Goal: Task Accomplishment & Management: Manage account settings

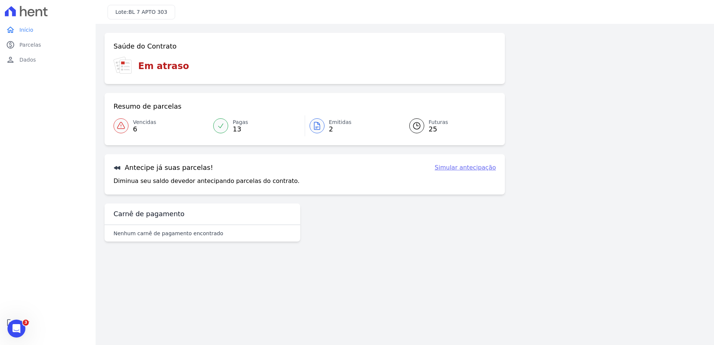
click at [607, 220] on div "Saúde do Contrato Em atraso Resumo de parcelas Vencidas 6 Pagas 13 Emitidas 2 F…" at bounding box center [405, 140] width 600 height 215
click at [636, 69] on div "Saúde do Contrato Em atraso Resumo de parcelas Vencidas 6 Pagas 13 Emitidas 2 F…" at bounding box center [405, 140] width 600 height 215
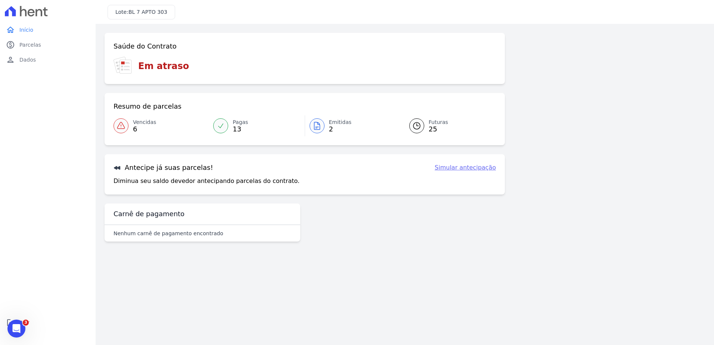
click at [636, 69] on div "Saúde do Contrato Em atraso Resumo de parcelas Vencidas 6 Pagas 13 Emitidas 2 F…" at bounding box center [405, 140] width 600 height 215
click at [626, 54] on div "Saúde do Contrato Em atraso Resumo de parcelas Vencidas 6 Pagas 13 Emitidas 2 F…" at bounding box center [405, 140] width 600 height 215
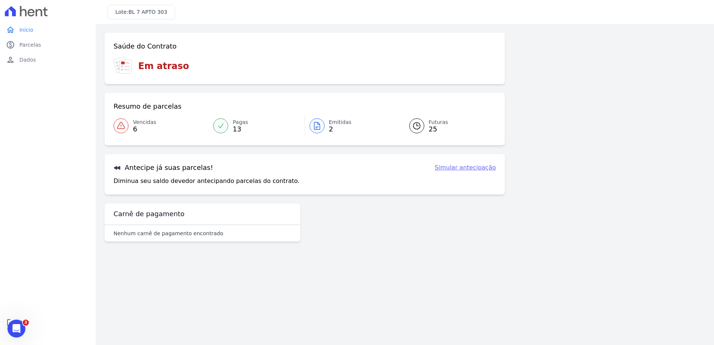
click at [626, 54] on div "Saúde do Contrato Em atraso Resumo de parcelas Vencidas 6 Pagas 13 Emitidas 2 F…" at bounding box center [405, 140] width 600 height 215
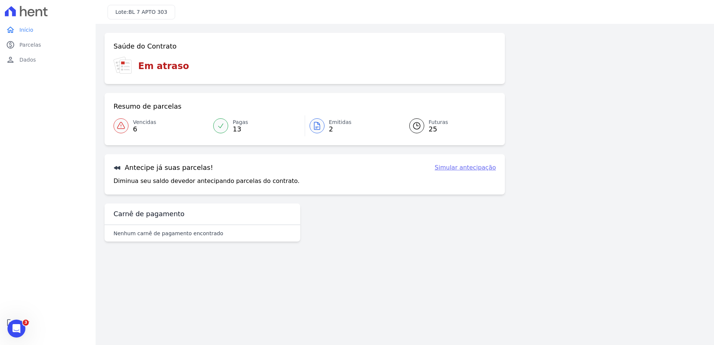
click at [626, 54] on div "Saúde do Contrato Em atraso Resumo de parcelas Vencidas 6 Pagas 13 Emitidas 2 F…" at bounding box center [405, 140] width 600 height 215
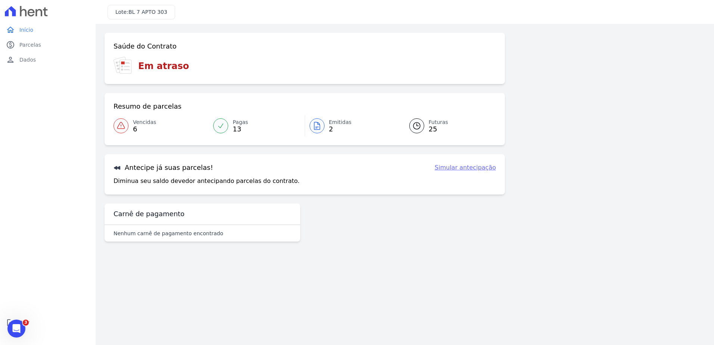
click at [626, 54] on div "Saúde do Contrato Em atraso Resumo de parcelas Vencidas 6 Pagas 13 Emitidas 2 F…" at bounding box center [405, 140] width 600 height 215
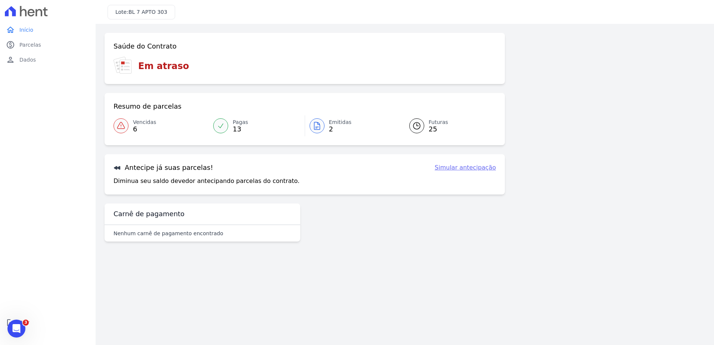
click at [626, 54] on div "Saúde do Contrato Em atraso Resumo de parcelas Vencidas 6 Pagas 13 Emitidas 2 F…" at bounding box center [405, 140] width 600 height 215
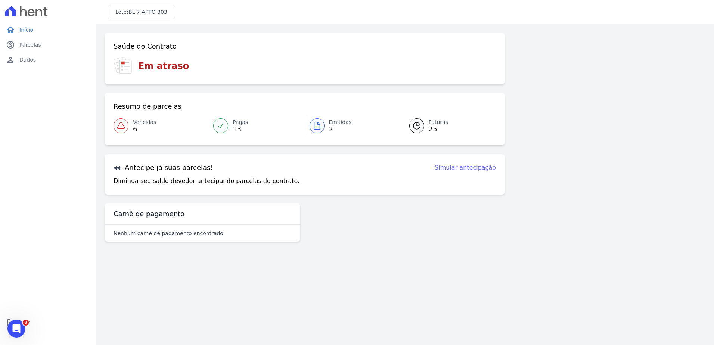
click at [626, 54] on div "Saúde do Contrato Em atraso Resumo de parcelas Vencidas 6 Pagas 13 Emitidas 2 F…" at bounding box center [405, 140] width 600 height 215
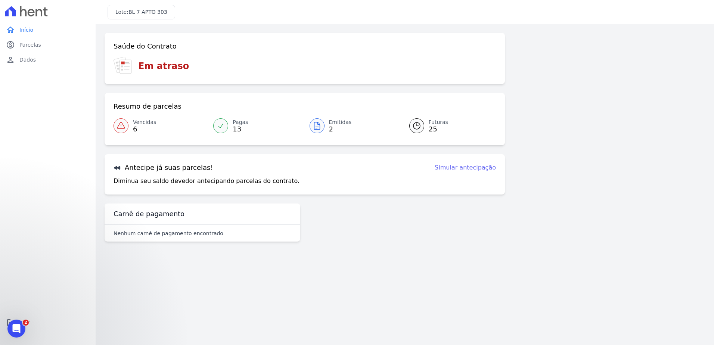
click at [555, 202] on div "Saúde do Contrato Em atraso Resumo de parcelas Vencidas 6 Pagas 13 Emitidas 2 F…" at bounding box center [405, 140] width 600 height 215
drag, startPoint x: 15, startPoint y: 325, endPoint x: 104, endPoint y: 299, distance: 92.9
click at [24, 319] on html at bounding box center [15, 328] width 18 height 18
click at [329, 332] on main "Confirme os seus contatos Email [EMAIL_ADDRESS][DOMAIN_NAME] Phone [PHONE_NUMBE…" at bounding box center [405, 184] width 618 height 321
click at [547, 102] on div "Saúde do Contrato Em atraso Resumo de parcelas Vencidas 6 Pagas 13 Emitidas 2 F…" at bounding box center [405, 140] width 600 height 215
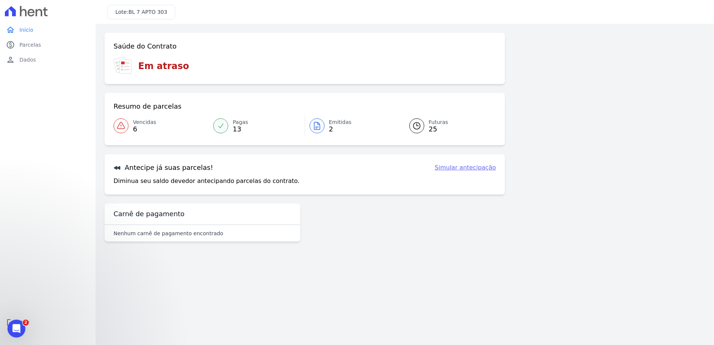
click at [621, 143] on div "Saúde do Contrato Em atraso Resumo de parcelas Vencidas 6 Pagas 13 Emitidas 2 F…" at bounding box center [405, 140] width 600 height 215
click at [495, 147] on div "Saúde do Contrato Em atraso Resumo de parcelas Vencidas 6 Pagas 13 Emitidas 2 F…" at bounding box center [305, 114] width 400 height 162
click at [52, 37] on link "paid Parcelas" at bounding box center [48, 44] width 90 height 15
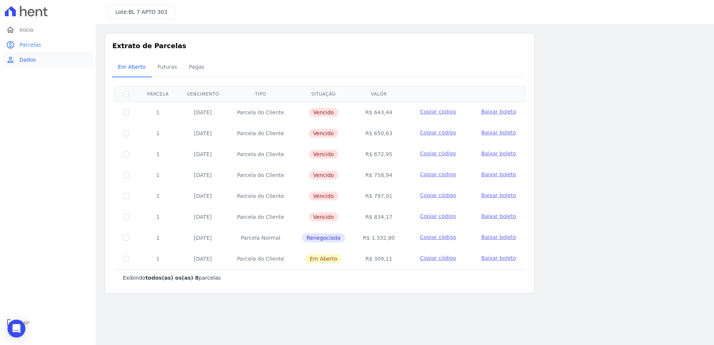
click at [40, 63] on link "person Dados" at bounding box center [48, 59] width 90 height 15
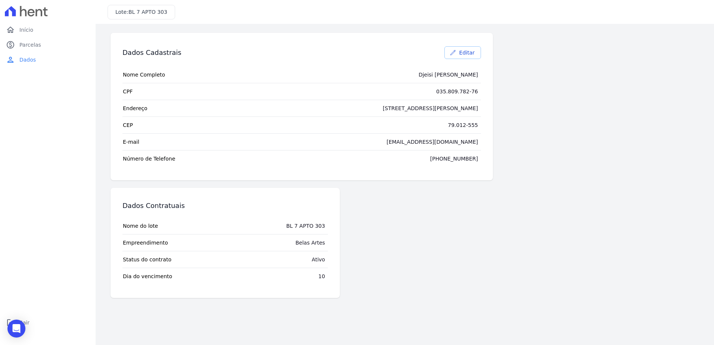
click at [465, 50] on span "Editar" at bounding box center [466, 52] width 15 height 7
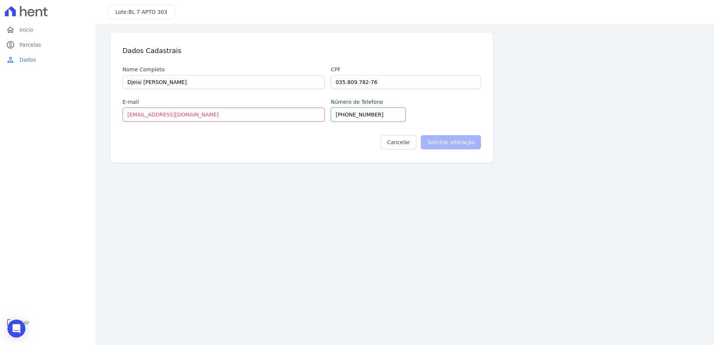
click at [378, 114] on input "[PHONE_NUMBER]" at bounding box center [368, 115] width 75 height 14
click at [282, 113] on input "[EMAIL_ADDRESS][DOMAIN_NAME]" at bounding box center [223, 115] width 202 height 14
click at [399, 146] on link "Cancelar" at bounding box center [399, 142] width 36 height 14
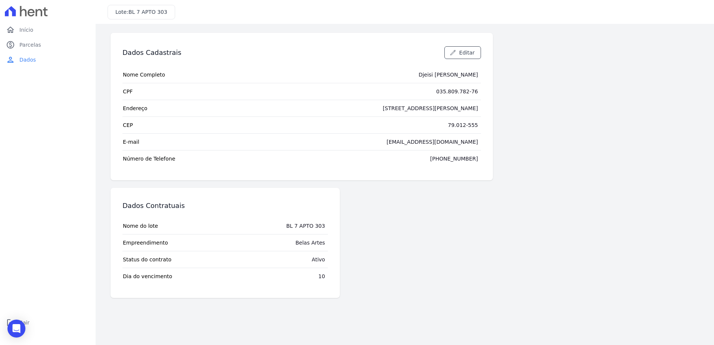
click at [539, 143] on div "Dados Cadastrais Editar Nome Completo [PERSON_NAME] CPF 035.809.782-76 Endereço…" at bounding box center [405, 165] width 600 height 265
click at [145, 19] on div "Lote: BL 7 APTO 303" at bounding box center [405, 12] width 618 height 24
click at [145, 13] on span "BL 7 APTO 303" at bounding box center [147, 12] width 39 height 6
drag, startPoint x: 345, startPoint y: 100, endPoint x: 335, endPoint y: 73, distance: 28.7
click at [335, 73] on tbody "Nome Completo [PERSON_NAME] CPF 035.809.782-76 Endereço [STREET_ADDRESS][PERSON…" at bounding box center [301, 116] width 358 height 100
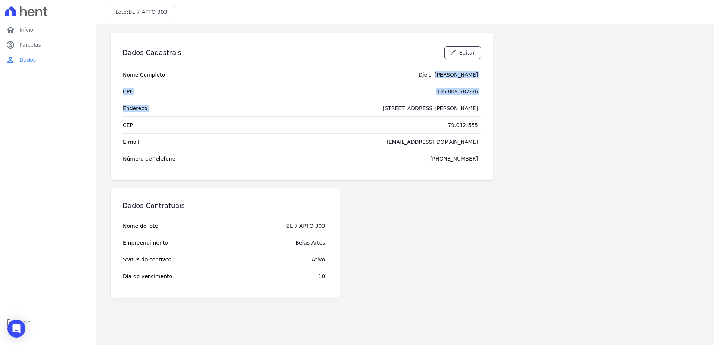
drag, startPoint x: 335, startPoint y: 73, endPoint x: 330, endPoint y: 81, distance: 9.0
click at [330, 81] on tr "Nome Completo [PERSON_NAME]" at bounding box center [301, 74] width 358 height 16
click at [588, 126] on div "Dados Cadastrais Editar Nome Completo [PERSON_NAME] CPF 035.809.782-76 Endereço…" at bounding box center [405, 165] width 600 height 265
drag, startPoint x: 580, startPoint y: 195, endPoint x: 577, endPoint y: 186, distance: 8.9
click at [578, 190] on div "Dados Cadastrais Editar Nome Completo [PERSON_NAME] CPF 035.809.782-76 Endereço…" at bounding box center [405, 165] width 600 height 265
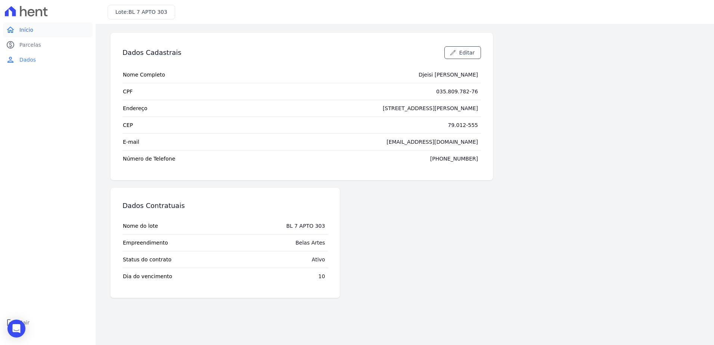
click at [19, 32] on span "Início" at bounding box center [26, 29] width 14 height 7
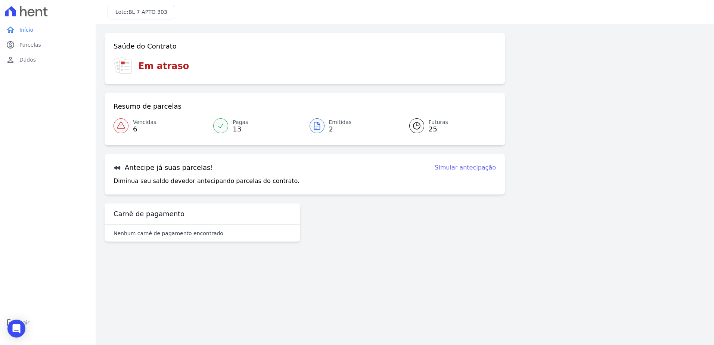
click at [624, 121] on div "Saúde do Contrato Em atraso Resumo de parcelas Vencidas 6 Pagas 13 Emitidas 2 F…" at bounding box center [405, 140] width 600 height 215
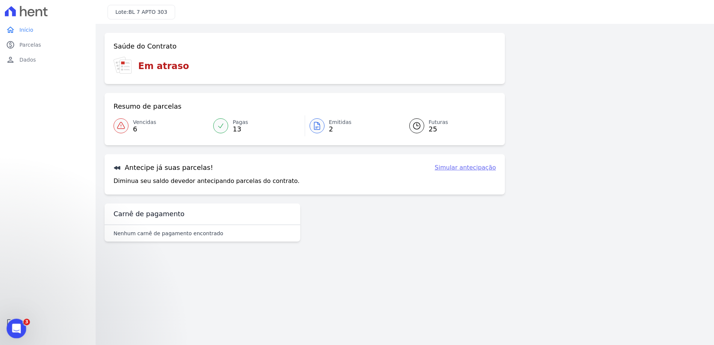
click at [12, 322] on div "Abertura do Messenger da Intercom" at bounding box center [15, 327] width 25 height 25
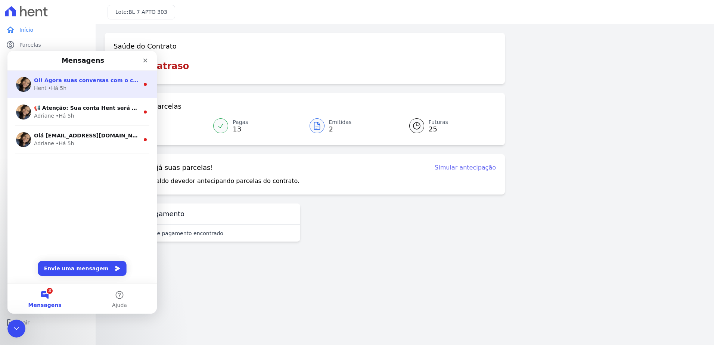
click at [105, 90] on div "Hent • Há 5h" at bounding box center [86, 88] width 105 height 8
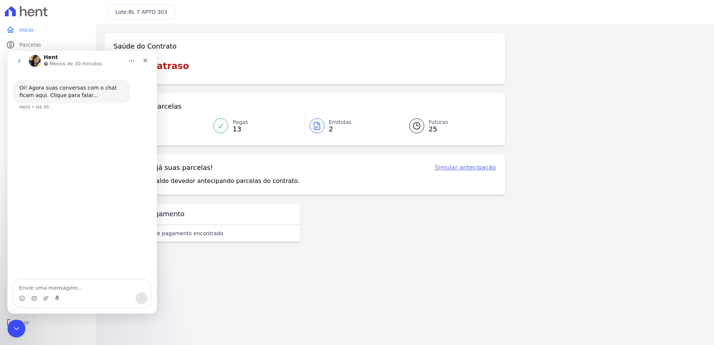
click at [21, 61] on icon "go back" at bounding box center [19, 61] width 6 height 6
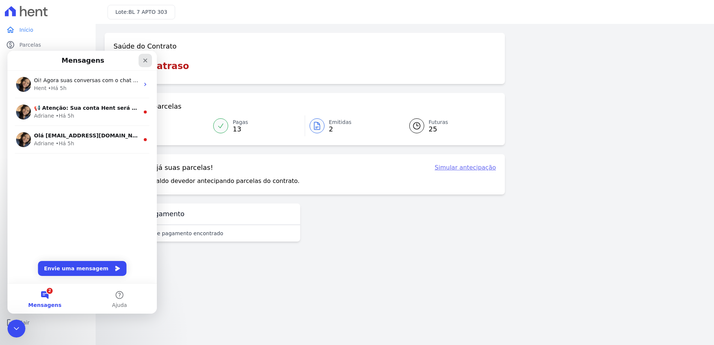
click at [142, 62] on div "Fechar" at bounding box center [145, 60] width 13 height 13
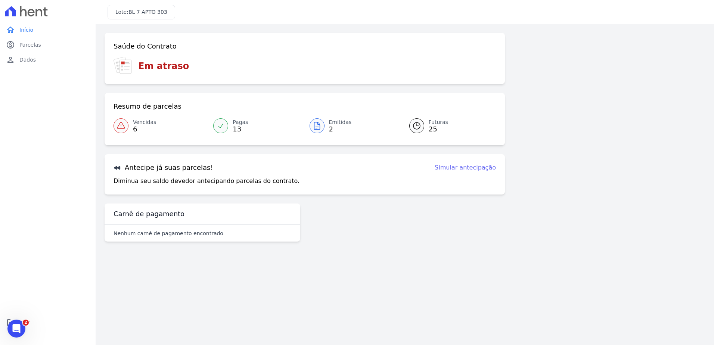
click at [377, 163] on div "Antecipe já suas parcelas! Simular antecipação Diminua seu saldo devedor anteci…" at bounding box center [305, 174] width 400 height 40
drag, startPoint x: 626, startPoint y: 91, endPoint x: 164, endPoint y: 212, distance: 478.1
click at [164, 212] on div "Saúde do Contrato Em atraso Resumo de parcelas Vencidas 6 Pagas 13 Emitidas 2 F…" at bounding box center [405, 140] width 600 height 215
click at [34, 127] on div "home Início home Início paid Parcelas paid Parcelas person Dados person Dados l…" at bounding box center [48, 180] width 90 height 317
click at [69, 154] on div "home Início home Início paid Parcelas paid Parcelas person Dados person Dados l…" at bounding box center [48, 180] width 90 height 317
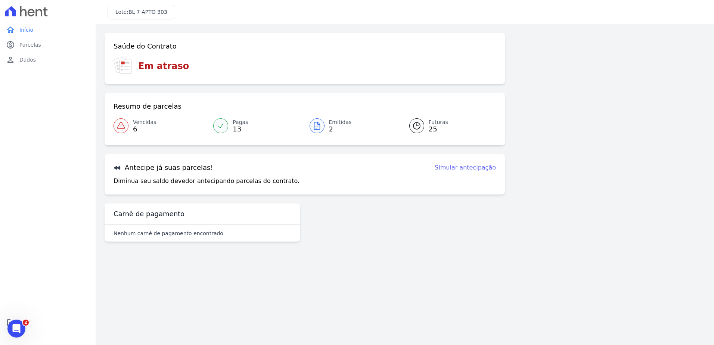
click at [69, 154] on div "home Início home Início paid Parcelas paid Parcelas person Dados person Dados l…" at bounding box center [48, 180] width 90 height 317
